Goal: Register for event/course

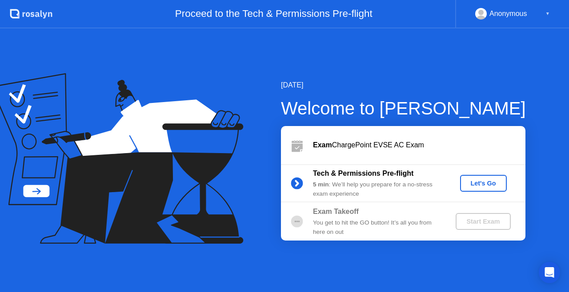
click at [375, 251] on div "[DATE] Welcome to [PERSON_NAME] Exam ChargePoint EVSE AC Exam Tech & Permission…" at bounding box center [284, 160] width 569 height 264
click at [480, 185] on div "Let's Go" at bounding box center [484, 183] width 40 height 7
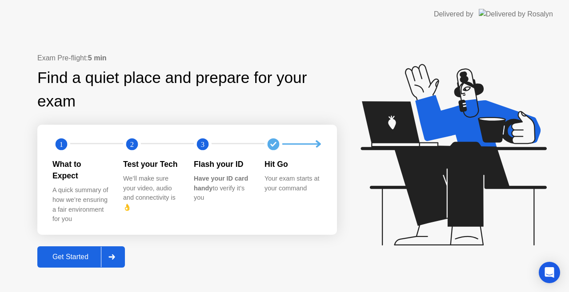
click at [59, 253] on div "Get Started" at bounding box center [70, 257] width 61 height 8
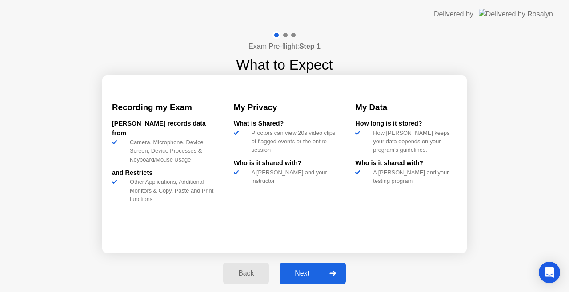
click at [294, 272] on div "Next" at bounding box center [302, 274] width 40 height 8
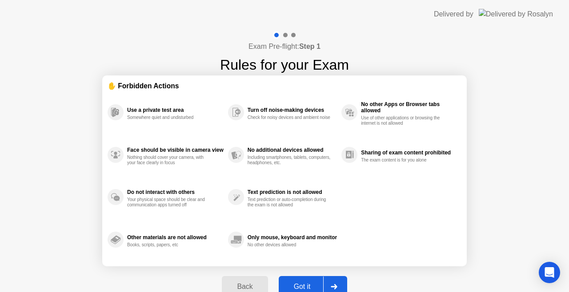
click at [306, 285] on div "Got it" at bounding box center [302, 287] width 42 height 8
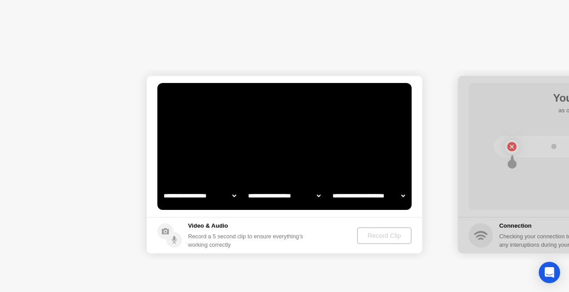
select select "**********"
select select "*******"
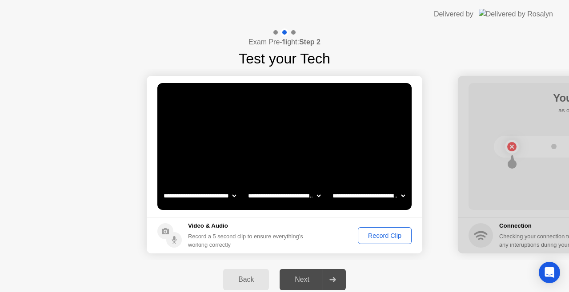
click at [374, 235] on div "Record Clip" at bounding box center [385, 235] width 48 height 7
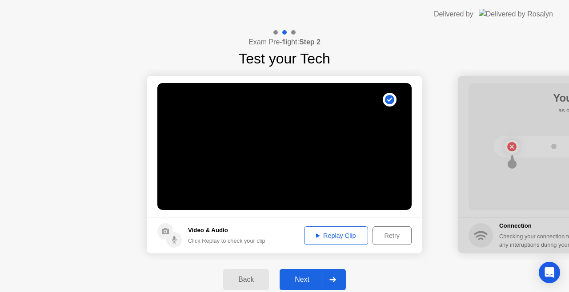
click at [320, 278] on div "Next" at bounding box center [302, 280] width 40 height 8
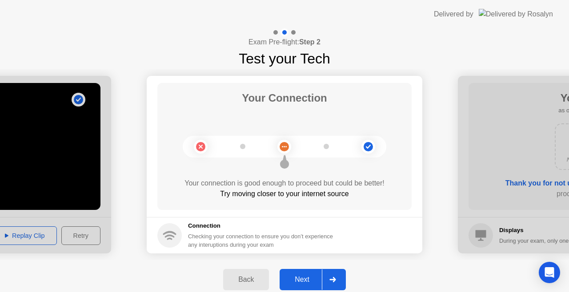
click at [332, 280] on icon at bounding box center [332, 279] width 6 height 5
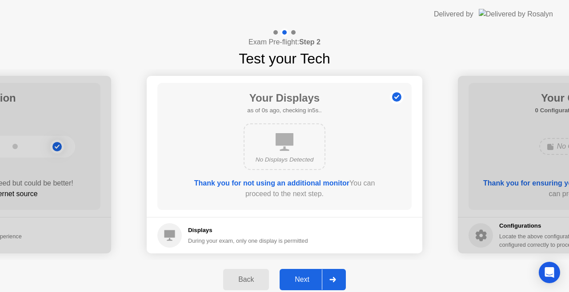
click at [295, 279] on div "Next" at bounding box center [302, 280] width 40 height 8
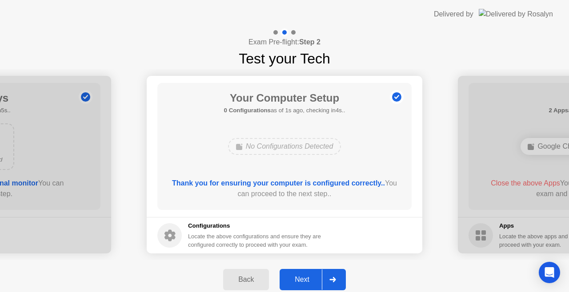
click at [295, 279] on div "Next" at bounding box center [302, 280] width 40 height 8
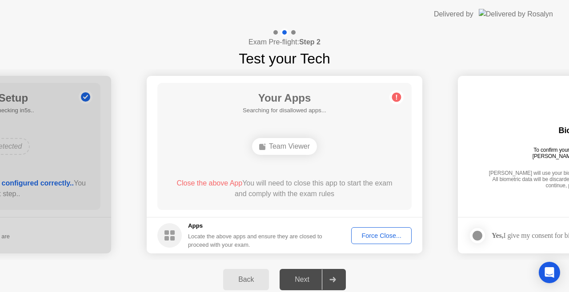
click at [379, 234] on div "Force Close..." at bounding box center [381, 235] width 54 height 7
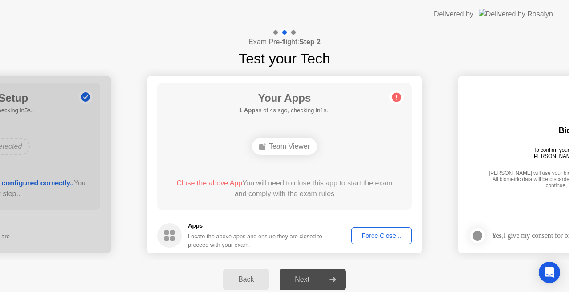
click at [368, 238] on div "Force Close..." at bounding box center [381, 235] width 54 height 7
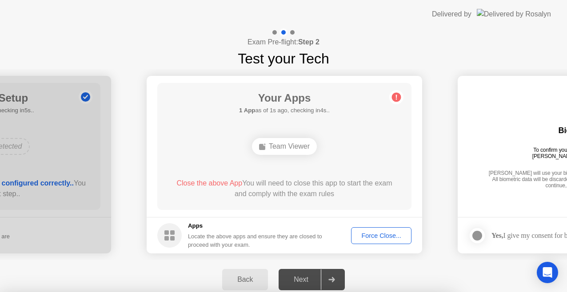
drag, startPoint x: 420, startPoint y: 220, endPoint x: 485, endPoint y: 14, distance: 215.3
click at [485, 292] on div at bounding box center [283, 292] width 567 height 0
click at [462, 292] on div at bounding box center [283, 292] width 567 height 0
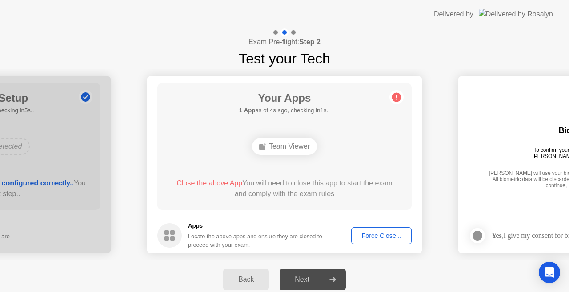
click at [375, 233] on div "Force Close..." at bounding box center [381, 235] width 54 height 7
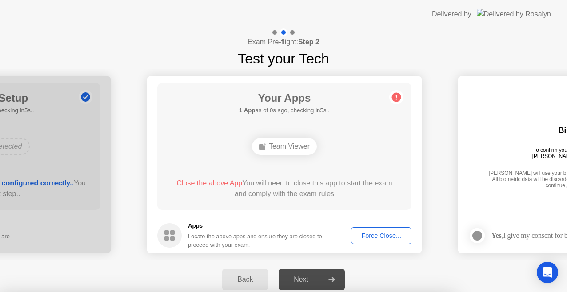
click at [547, 273] on icon "Open Intercom Messenger" at bounding box center [547, 273] width 10 height 12
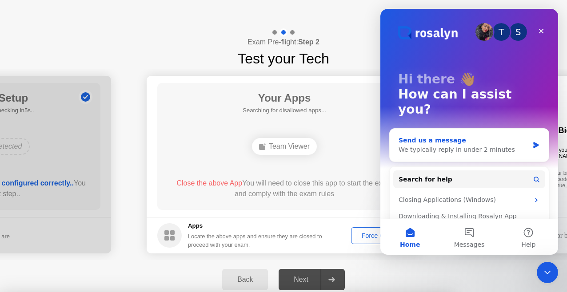
click at [461, 145] on div "We typically reply in under 2 minutes" at bounding box center [464, 149] width 130 height 9
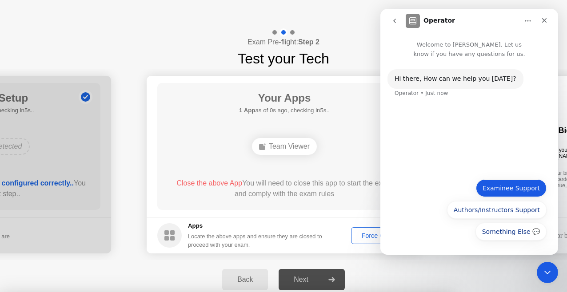
click at [512, 189] on button "Examinee Support" at bounding box center [511, 189] width 71 height 18
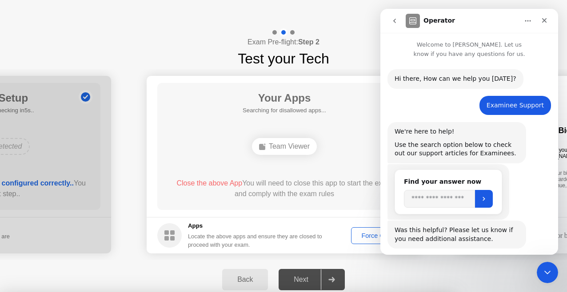
scroll to position [44, 0]
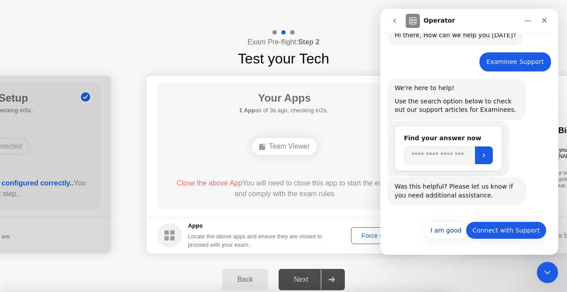
click at [520, 235] on button "Connect with Support" at bounding box center [506, 231] width 81 height 18
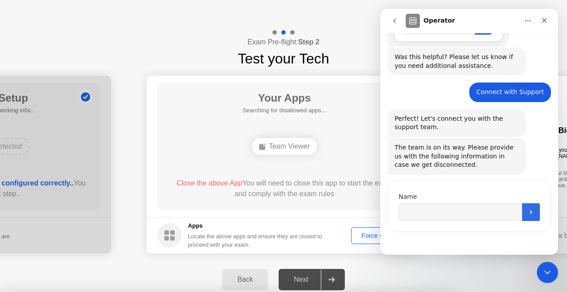
scroll to position [173, 0]
click at [460, 208] on input "Name" at bounding box center [461, 212] width 124 height 18
type input "**********"
click at [526, 216] on button "Submit" at bounding box center [531, 212] width 18 height 18
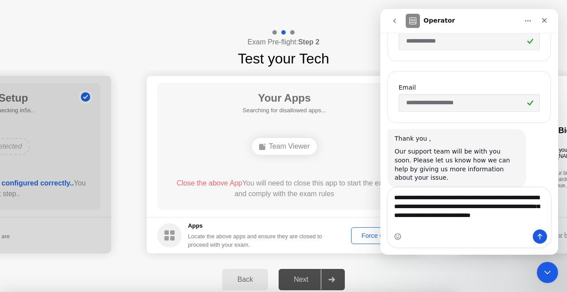
scroll to position [352, 0]
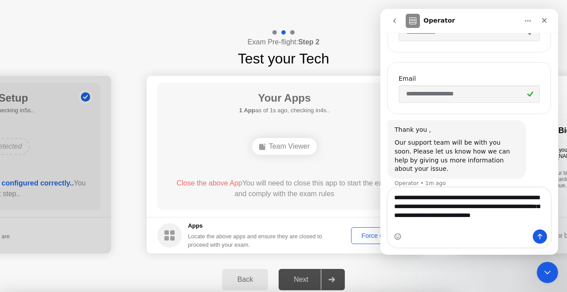
type textarea "**********"
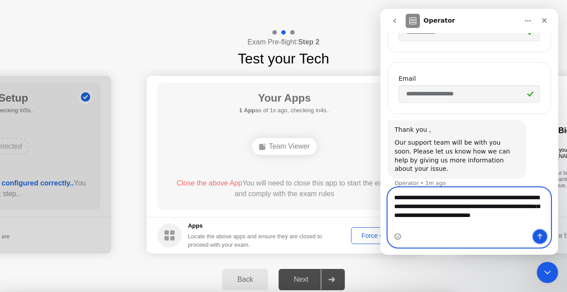
click at [541, 238] on icon "Send a message…" at bounding box center [539, 236] width 7 height 7
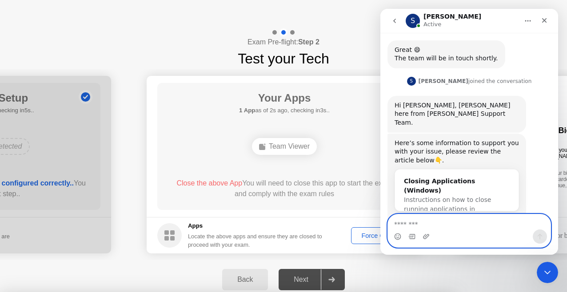
scroll to position [570, 0]
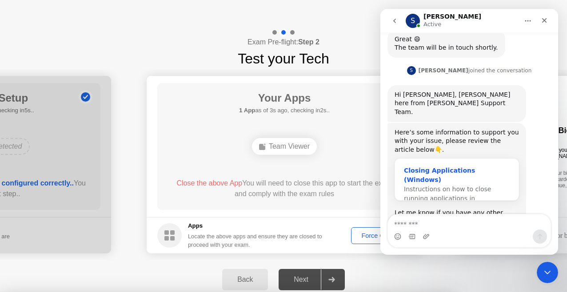
click at [453, 166] on div "Closing Applications (Windows)" at bounding box center [457, 175] width 106 height 19
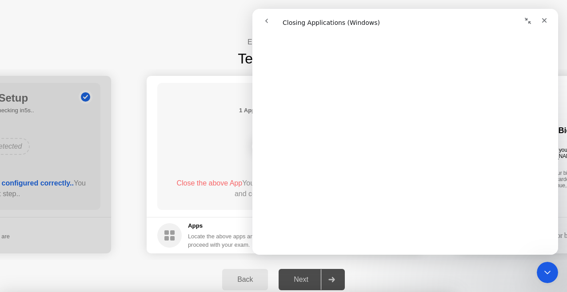
scroll to position [547, 0]
drag, startPoint x: 498, startPoint y: 275, endPoint x: 492, endPoint y: 275, distance: 5.4
click at [497, 292] on div at bounding box center [283, 292] width 567 height 0
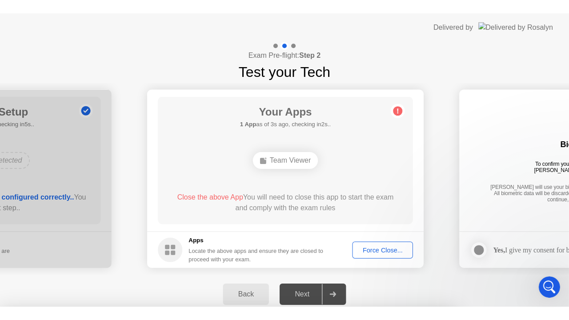
scroll to position [0, 0]
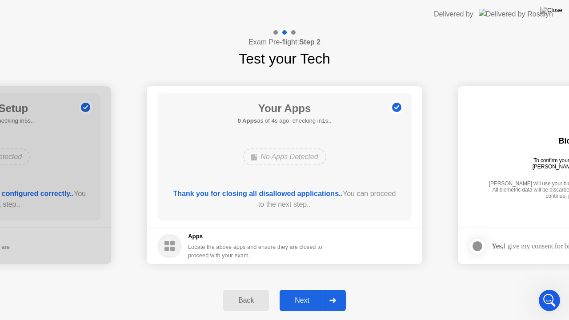
click at [303, 292] on div "Next" at bounding box center [302, 300] width 40 height 8
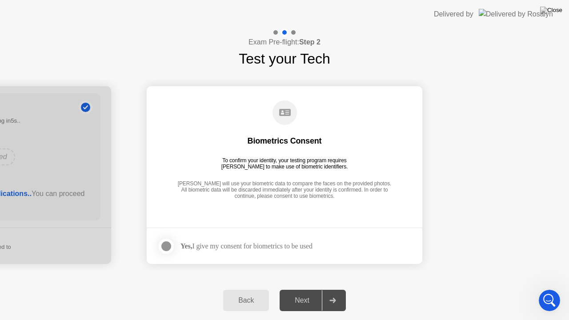
click at [168, 248] on div at bounding box center [166, 246] width 11 height 11
click at [296, 292] on div "Next" at bounding box center [302, 300] width 40 height 8
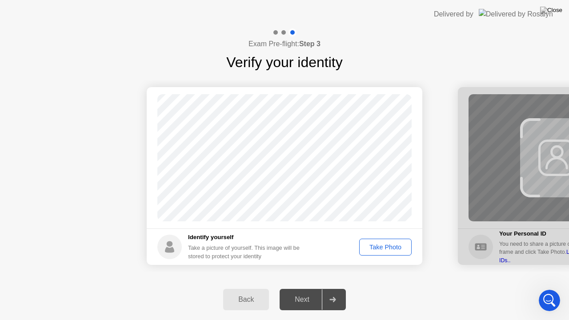
click at [383, 246] on div "Take Photo" at bounding box center [385, 247] width 46 height 7
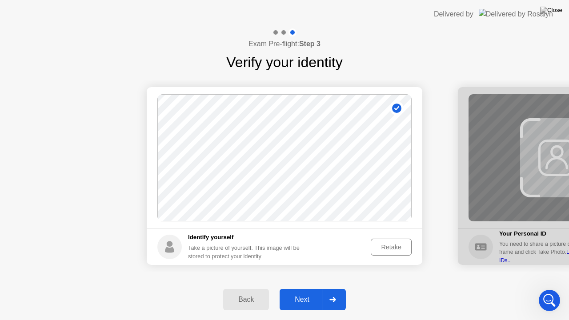
click at [301, 292] on div "Next" at bounding box center [302, 300] width 40 height 8
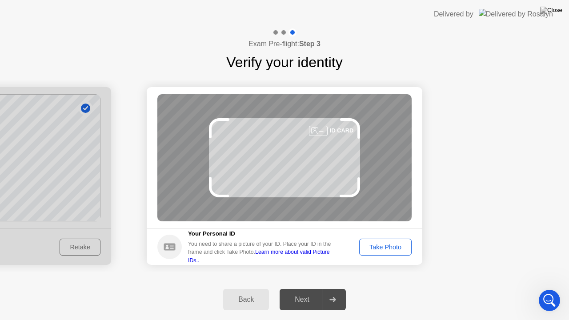
click at [376, 244] on div "Take Photo" at bounding box center [385, 247] width 46 height 7
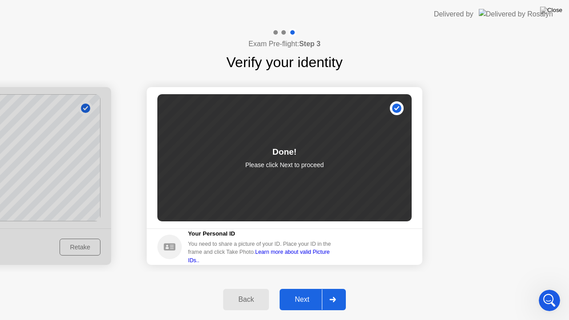
click at [299, 292] on button "Next" at bounding box center [313, 299] width 66 height 21
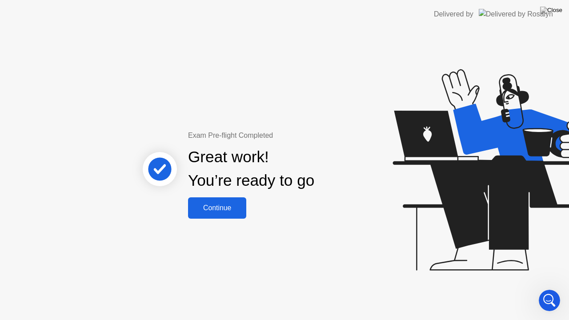
click at [217, 209] on div "Continue" at bounding box center [217, 208] width 53 height 8
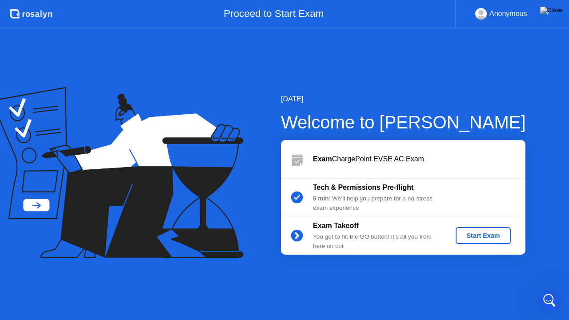
click at [472, 239] on div "Start Exam" at bounding box center [483, 235] width 48 height 7
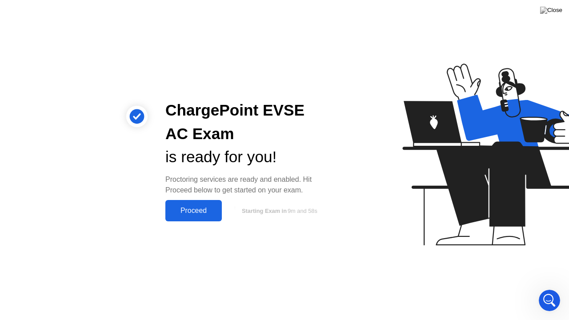
click at [472, 239] on icon at bounding box center [493, 159] width 229 height 228
click at [205, 208] on div "Proceed" at bounding box center [193, 211] width 51 height 8
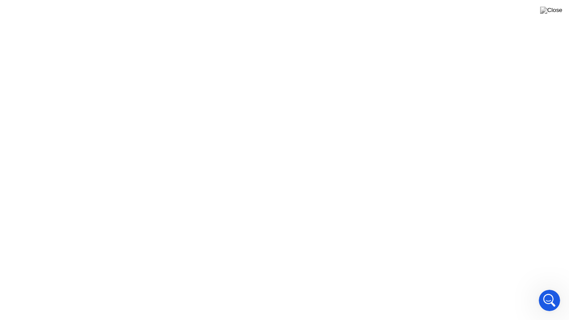
click video
click div "Exam Rules"
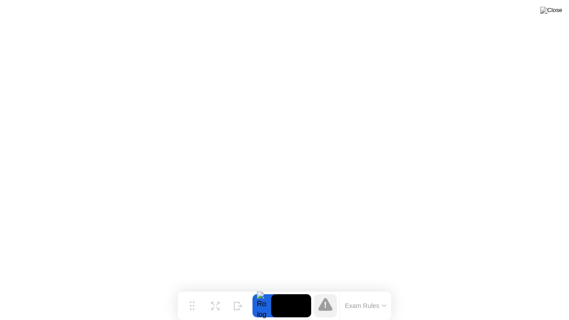
click at [356, 292] on button "Exam Rules" at bounding box center [365, 306] width 47 height 8
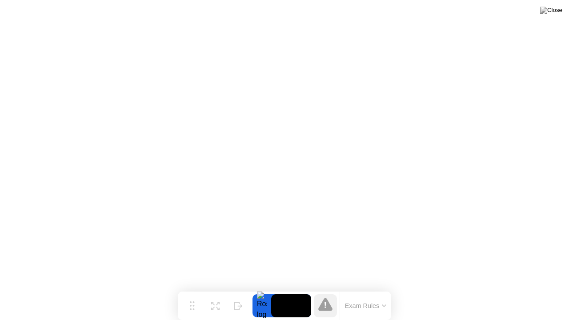
click at [320, 292] on icon at bounding box center [325, 304] width 14 height 13
click at [356, 292] on button "Exam Rules" at bounding box center [365, 306] width 47 height 8
